Goal: Information Seeking & Learning: Learn about a topic

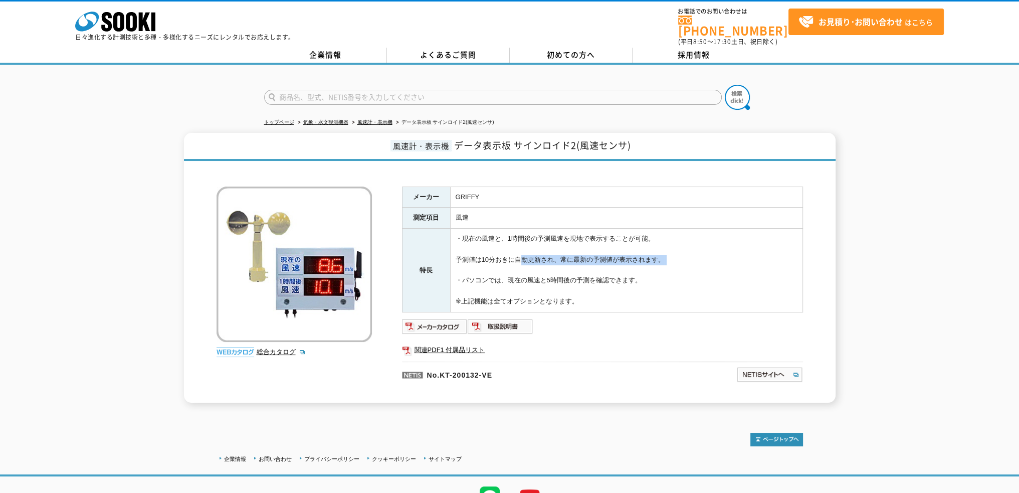
drag, startPoint x: 516, startPoint y: 252, endPoint x: 526, endPoint y: 262, distance: 14.2
click at [526, 262] on td "・現在の風速と、1時間後の予測風速を現地で表示することが可能。 予測値は10分おきに自動更新され、常に最新の予測値が表示されます。 ・パソコンでは、現在の風速…" at bounding box center [626, 271] width 352 height 84
click at [441, 322] on img at bounding box center [435, 326] width 66 height 16
click at [101, 98] on div at bounding box center [509, 89] width 1019 height 48
click at [930, 271] on div "風速計・表示機 データ表示板 サインロイド2(風速センサ) 総合カタログ メーカー GRIFFY 測定項目 風速 特長 ・現在の風速と、1時間後の予測風速を現…" at bounding box center [509, 268] width 1019 height 270
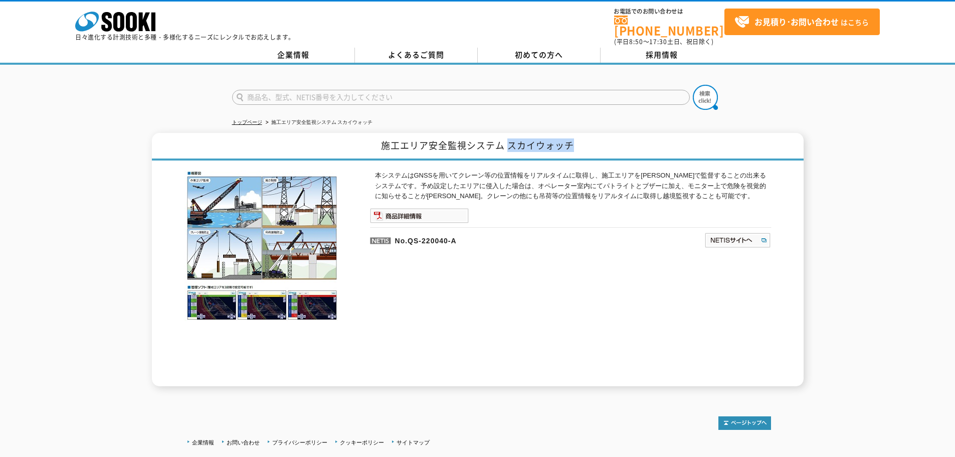
drag, startPoint x: 511, startPoint y: 138, endPoint x: 582, endPoint y: 140, distance: 71.2
click at [582, 140] on h1 "施工エリア安全監視システム スカイウォッチ" at bounding box center [478, 147] width 652 height 28
copy h1 "スカイウォッチ"
click at [557, 181] on p "本システムはGNSSを用いてクレーン等の位置情報をリアルタイムに取得し、施工エリアを三次元で監督することの出来るシステムです。予め設定したエリアに侵入した場合…" at bounding box center [573, 185] width 396 height 31
drag, startPoint x: 409, startPoint y: 234, endPoint x: 505, endPoint y: 233, distance: 95.7
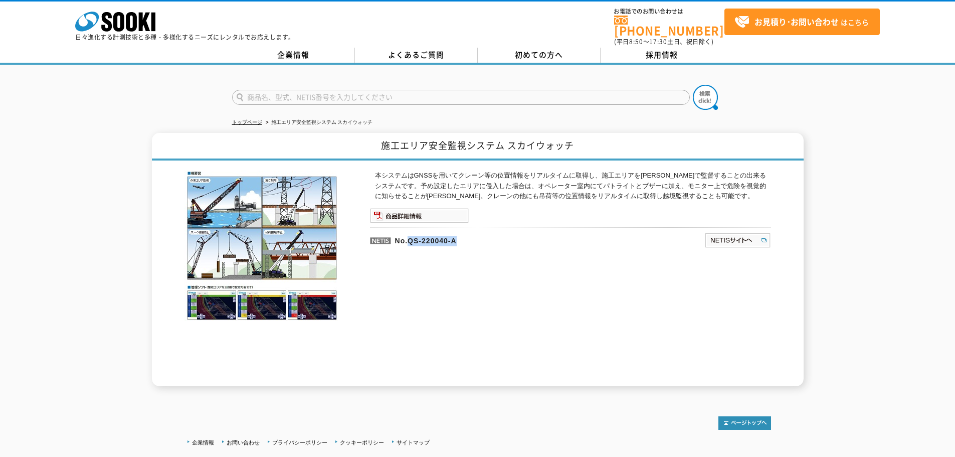
click at [505, 233] on p "No.QS-220040-A" at bounding box center [489, 239] width 238 height 24
copy p "QS-220040-A"
click at [565, 190] on p "本システムはGNSSを用いてクレーン等の位置情報をリアルタイムに取得し、施工エリアを三次元で監督することの出来るシステムです。予め設定したエリアに侵入した場合…" at bounding box center [573, 185] width 396 height 31
drag, startPoint x: 383, startPoint y: 138, endPoint x: 506, endPoint y: 142, distance: 122.8
click at [506, 142] on h1 "施工エリア安全監視システム スカイウォッチ" at bounding box center [478, 147] width 652 height 28
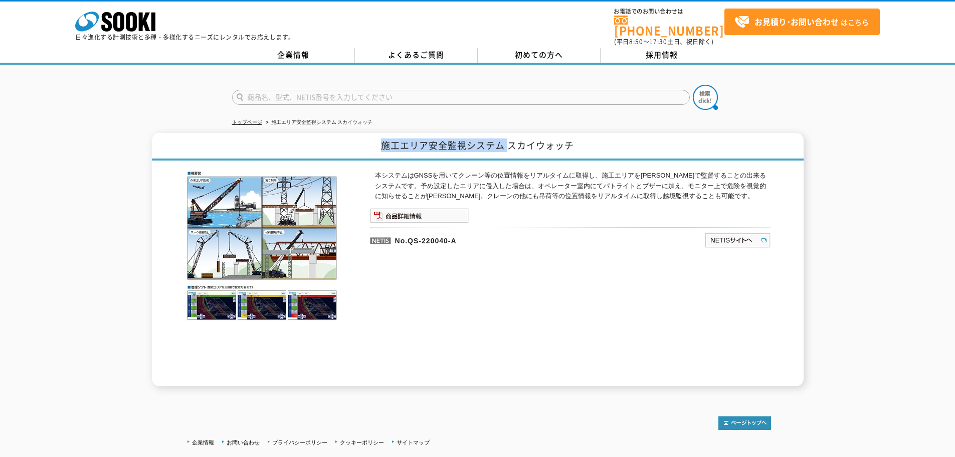
copy h1 "施工エリア安全監視システム"
click at [554, 208] on ul at bounding box center [570, 215] width 401 height 15
click at [440, 212] on img at bounding box center [419, 215] width 99 height 15
